Goal: Answer question/provide support

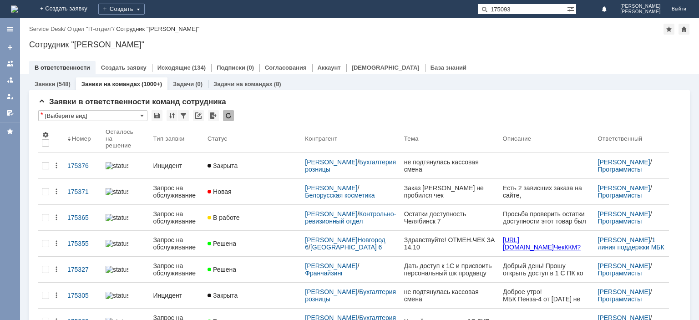
type input "175093"
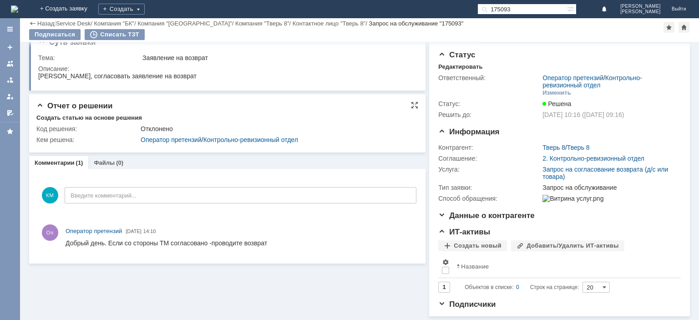
scroll to position [21, 0]
click at [116, 159] on div "(0)" at bounding box center [119, 162] width 7 height 7
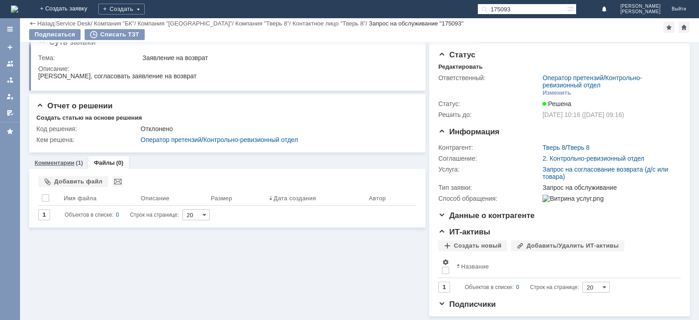
click at [55, 159] on link "Комментарии" at bounding box center [55, 162] width 40 height 7
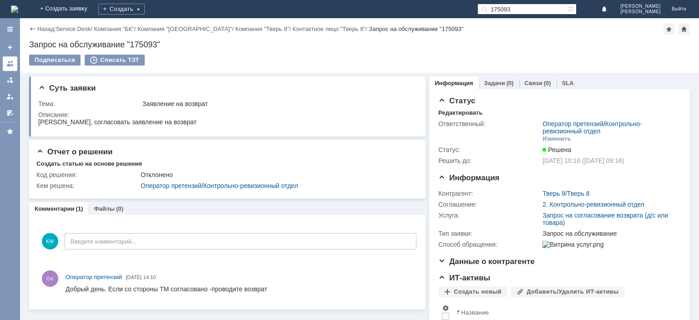
click at [10, 66] on div at bounding box center [9, 63] width 7 height 7
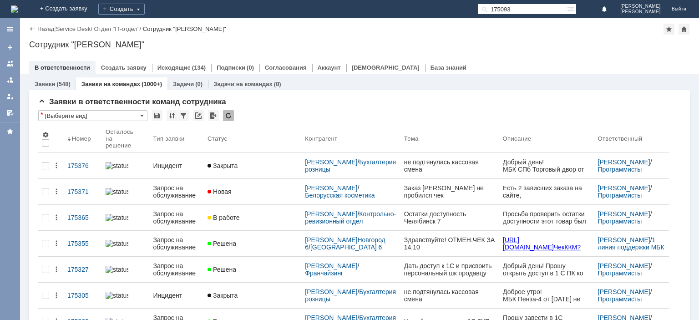
click at [539, 10] on input "175093" at bounding box center [522, 9] width 90 height 11
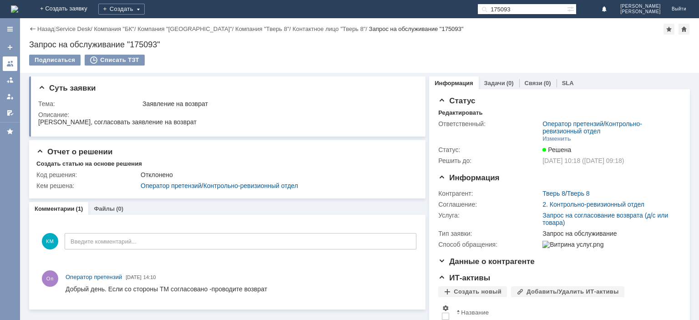
click at [12, 66] on div at bounding box center [9, 63] width 7 height 7
